Goal: Information Seeking & Learning: Learn about a topic

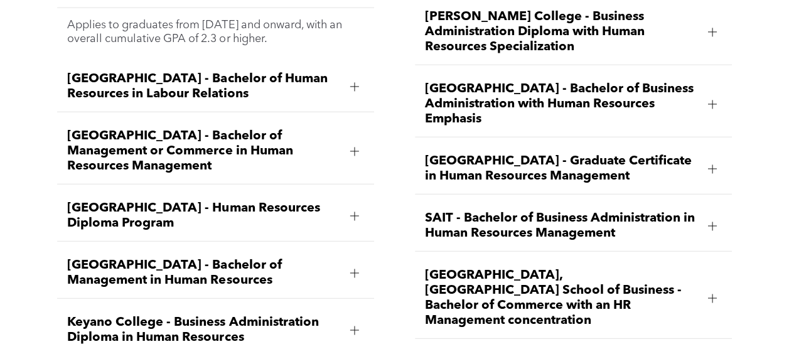
scroll to position [1632, 0]
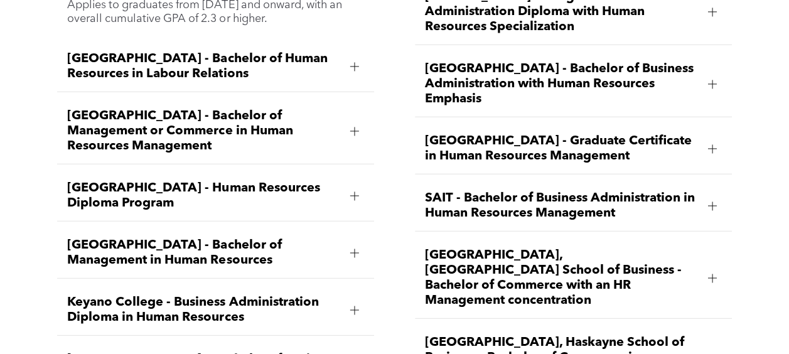
click at [231, 193] on span "[GEOGRAPHIC_DATA] - Human Resources Diploma Program" at bounding box center [203, 196] width 273 height 30
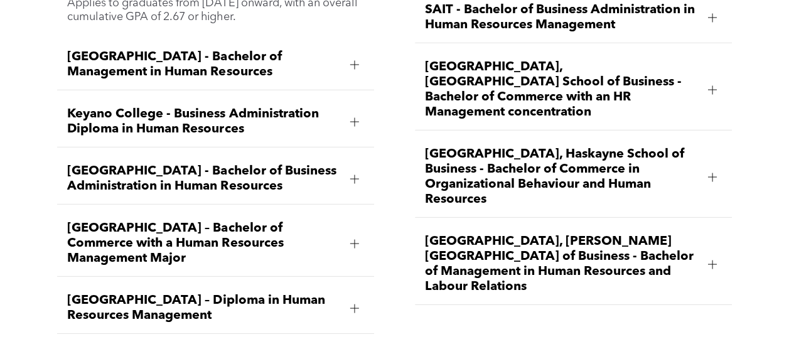
scroll to position [1883, 0]
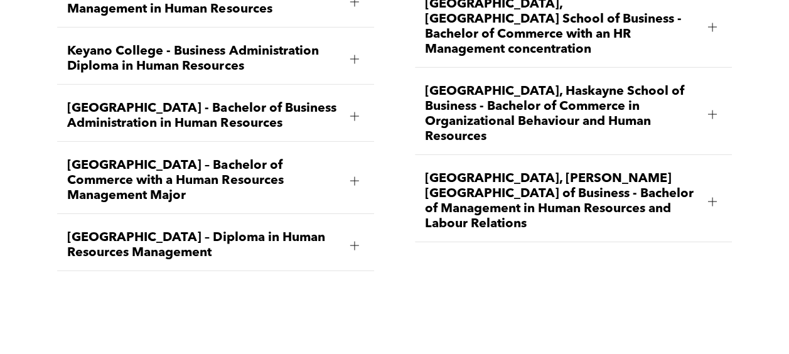
click at [248, 72] on span "Keyano College - Business Administration Diploma in Human Resources" at bounding box center [203, 59] width 273 height 30
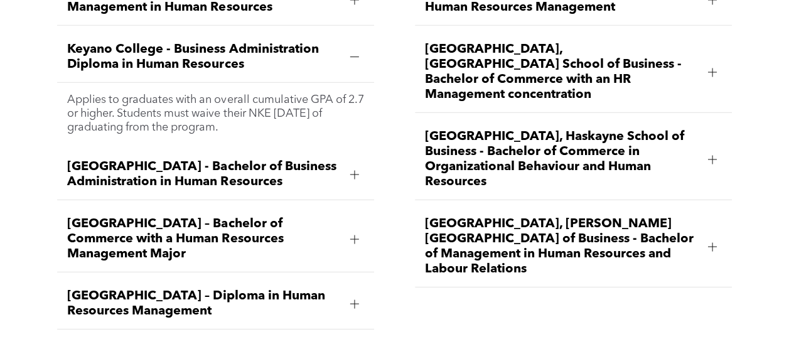
scroll to position [1836, 0]
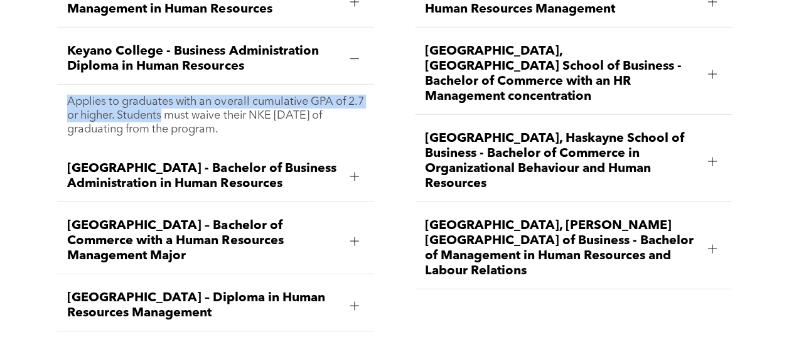
drag, startPoint x: 248, startPoint y: 72, endPoint x: 149, endPoint y: 144, distance: 123.1
click at [154, 141] on li "Keyano College - Business Administration Diploma in Human Resources Applies to …" at bounding box center [215, 89] width 317 height 111
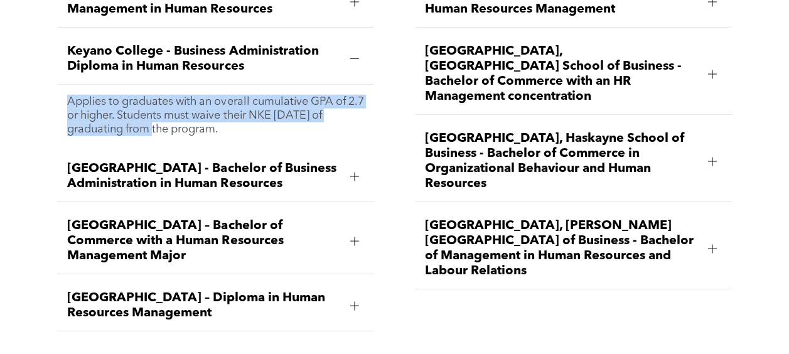
click at [321, 129] on p "Applies to graduates with an overall cumulative GPA of 2.7 or higher. Students …" at bounding box center [215, 115] width 297 height 41
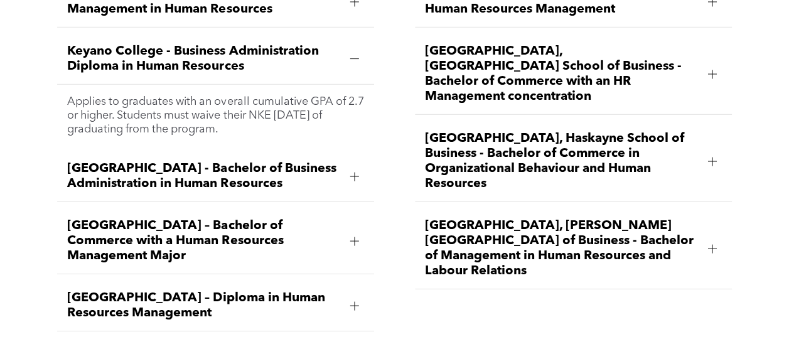
click at [234, 74] on span "Keyano College - Business Administration Diploma in Human Resources" at bounding box center [203, 59] width 273 height 30
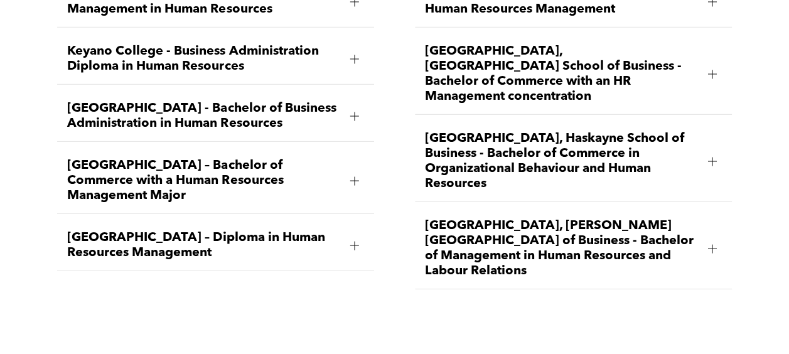
click at [238, 114] on span "[GEOGRAPHIC_DATA] - Bachelor of Business Administration in Human Resources" at bounding box center [203, 116] width 273 height 30
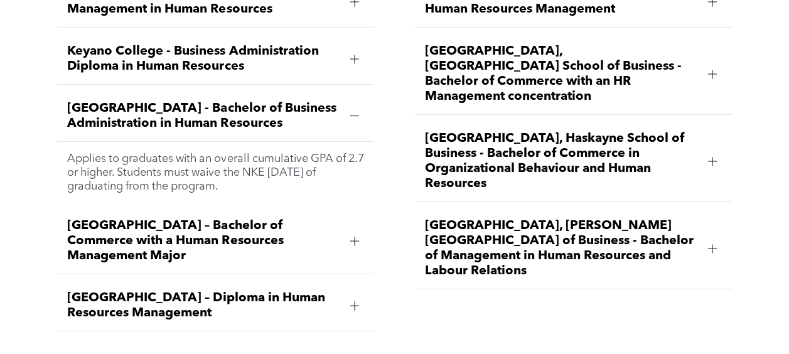
click at [205, 142] on div "[GEOGRAPHIC_DATA] - Bachelor of Business Administration in Human Resources" at bounding box center [215, 116] width 317 height 51
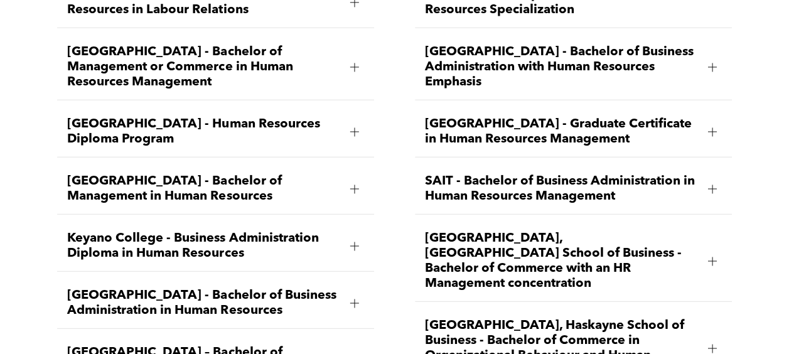
scroll to position [1648, 0]
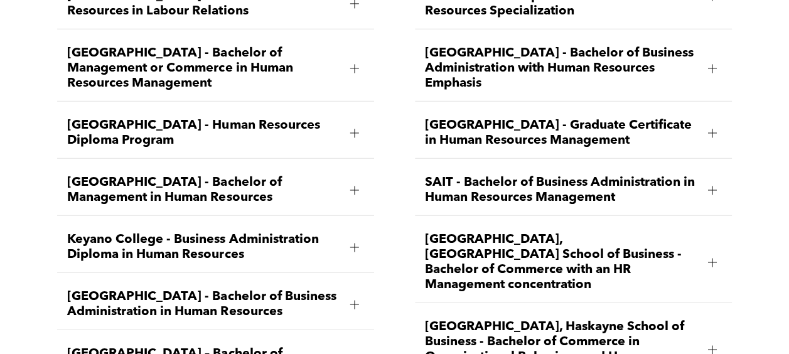
click at [237, 110] on div "[GEOGRAPHIC_DATA] - Human Resources Diploma Program" at bounding box center [215, 133] width 317 height 51
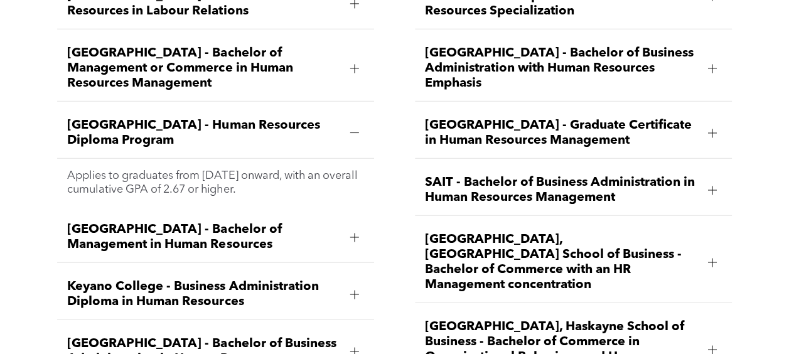
click at [229, 161] on div "Applies to graduates from [DATE] onward, with an overall cumulative GPA of 2.67…" at bounding box center [215, 183] width 317 height 48
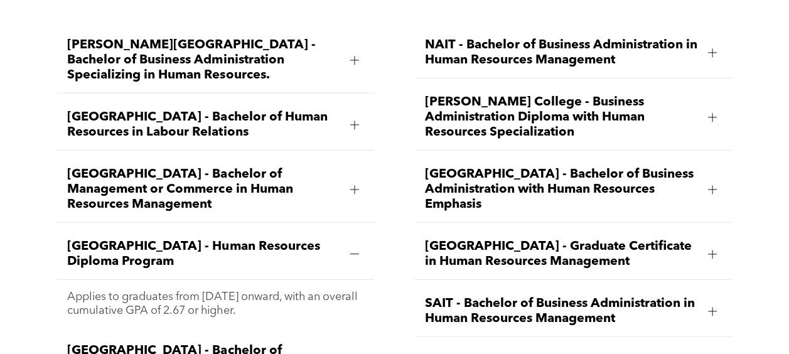
scroll to position [1499, 0]
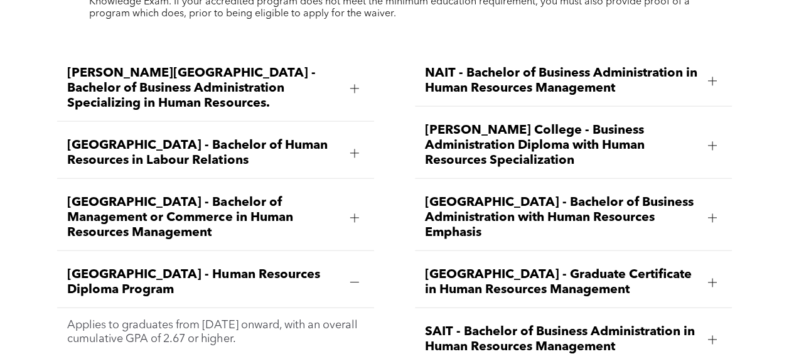
click at [604, 131] on span "[PERSON_NAME] College - Business Administration Diploma with Human Resources Sp…" at bounding box center [561, 145] width 273 height 45
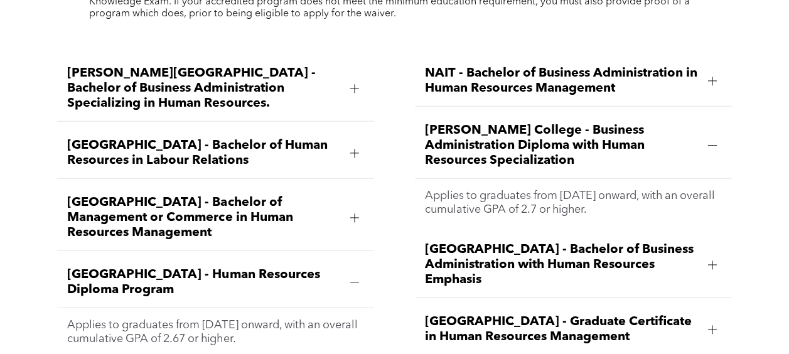
click at [537, 149] on span "[PERSON_NAME] College - Business Administration Diploma with Human Resources Sp…" at bounding box center [561, 145] width 273 height 45
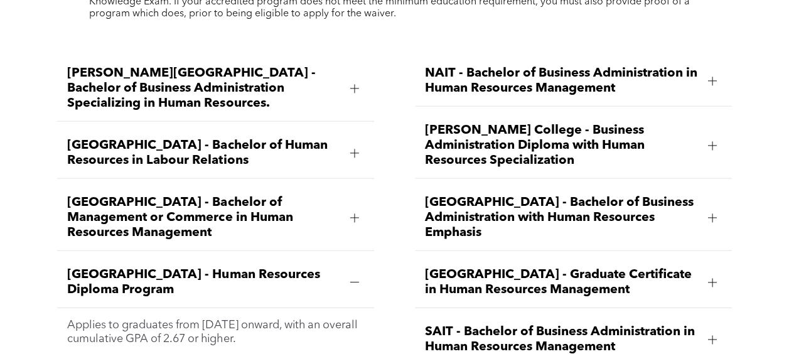
click at [534, 144] on span "[PERSON_NAME] College - Business Administration Diploma with Human Resources Sp…" at bounding box center [561, 145] width 273 height 45
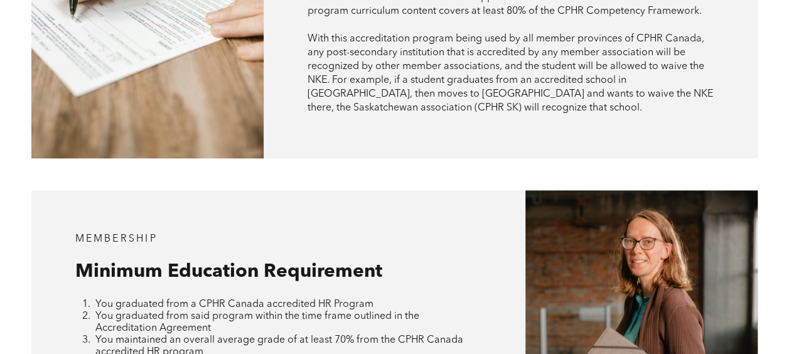
scroll to position [879, 0]
